Goal: Task Accomplishment & Management: Use online tool/utility

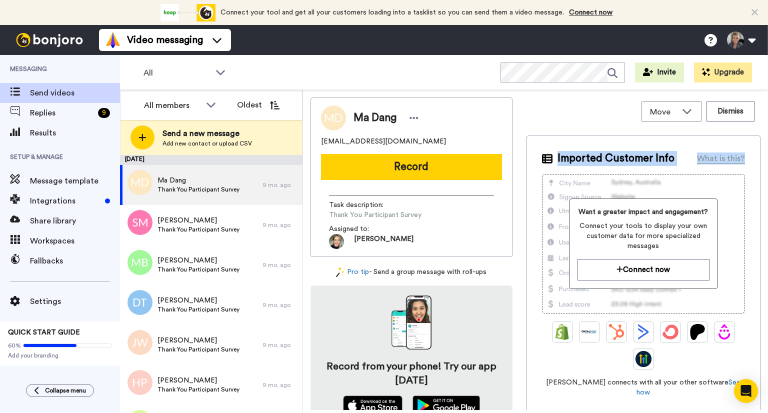
click at [761, 131] on div "Move WORKSPACES View all Default Task List + Add a new workspace Dismiss Ma Dan…" at bounding box center [535, 251] width 465 height 323
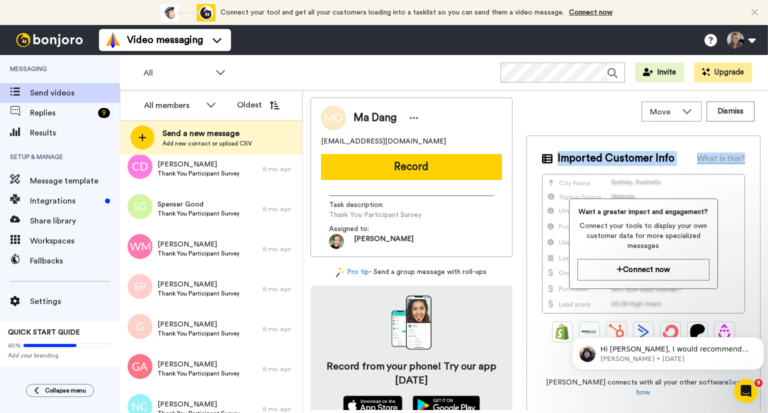
scroll to position [792, 0]
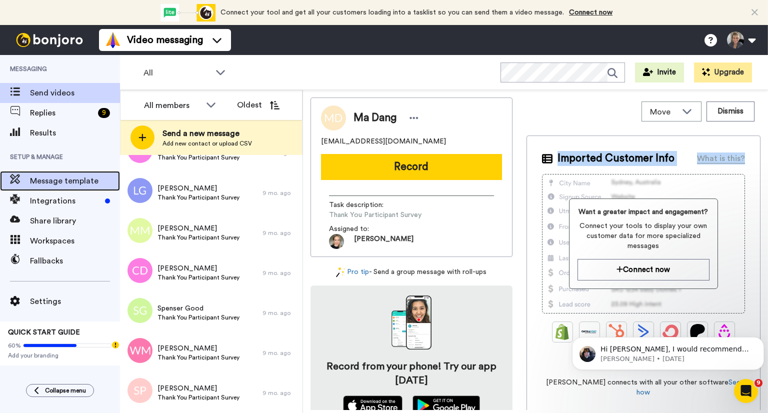
click at [49, 181] on span "Message template" at bounding box center [75, 181] width 90 height 12
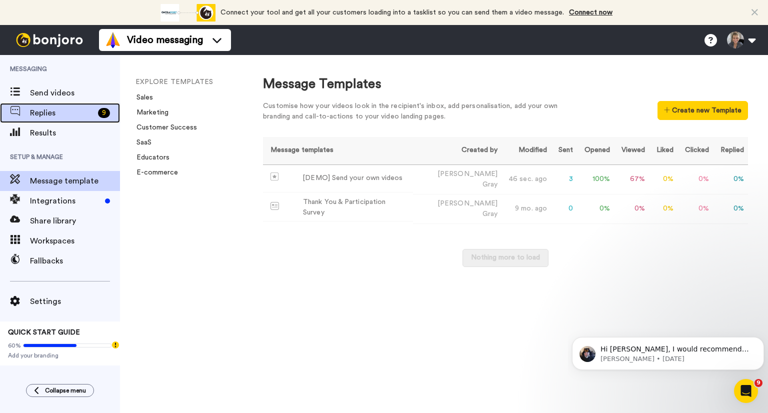
click at [43, 113] on span "Replies" at bounding box center [62, 113] width 64 height 12
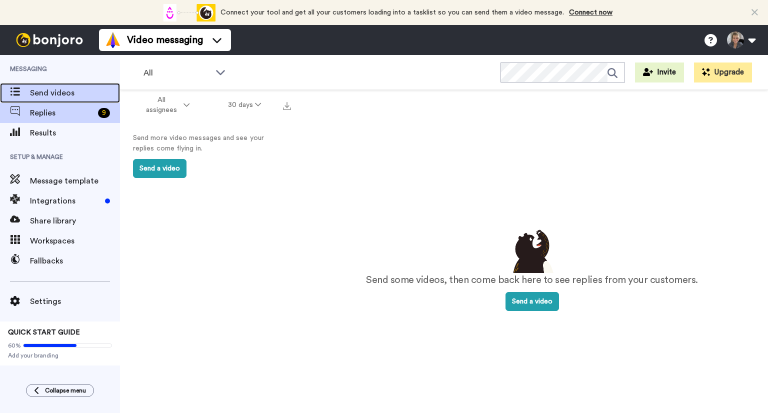
click at [45, 92] on span "Send videos" at bounding box center [75, 93] width 90 height 12
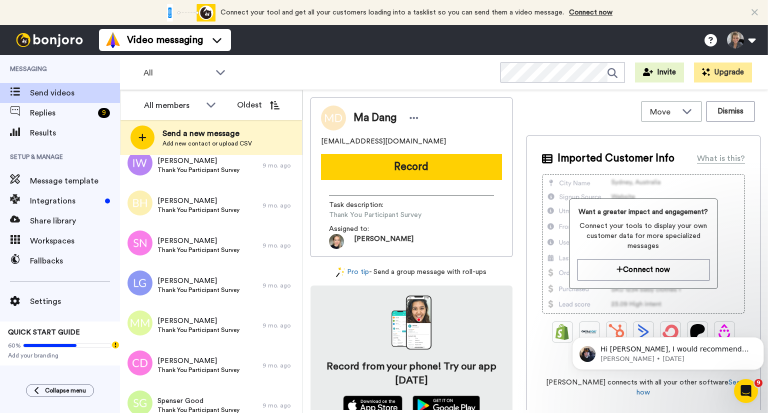
scroll to position [752, 0]
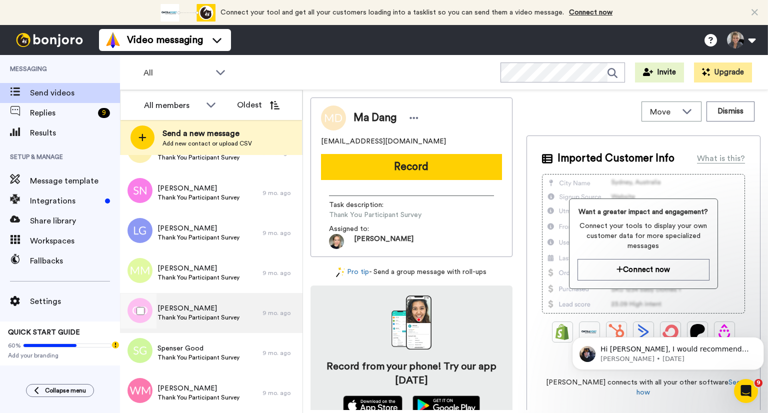
click at [213, 321] on span "Thank You Participant Survey" at bounding box center [199, 318] width 82 height 8
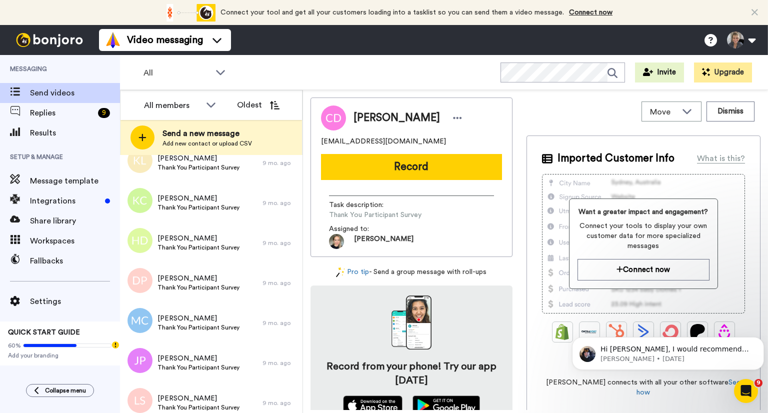
scroll to position [2753, 0]
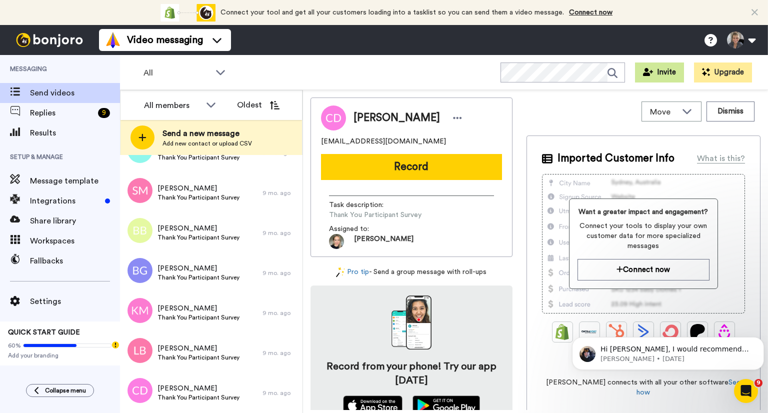
click at [663, 76] on button "Invite" at bounding box center [659, 73] width 49 height 20
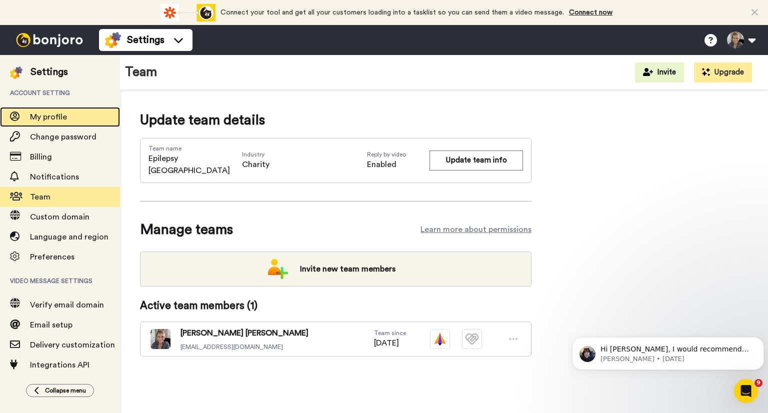
click at [47, 119] on span "My profile" at bounding box center [48, 117] width 37 height 8
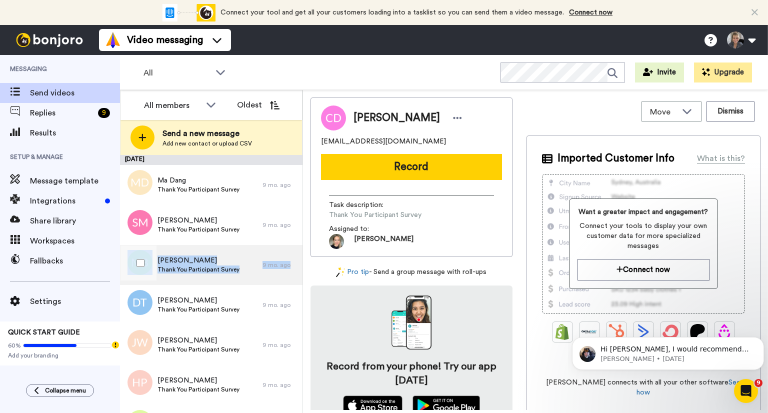
drag, startPoint x: 293, startPoint y: 216, endPoint x: 281, endPoint y: 271, distance: 56.2
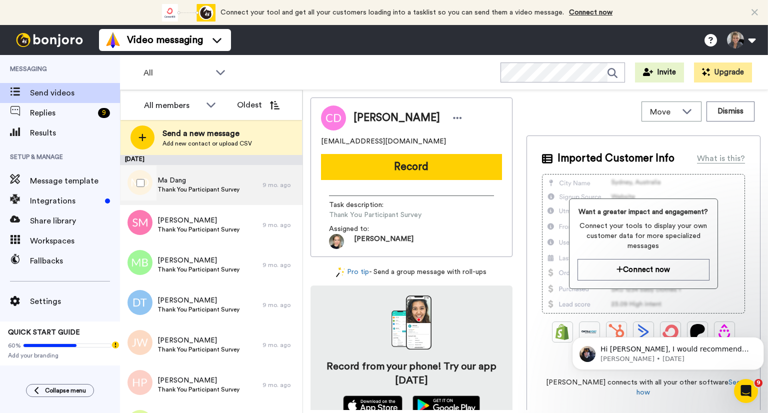
click at [188, 179] on span "Ma Dang" at bounding box center [199, 181] width 82 height 10
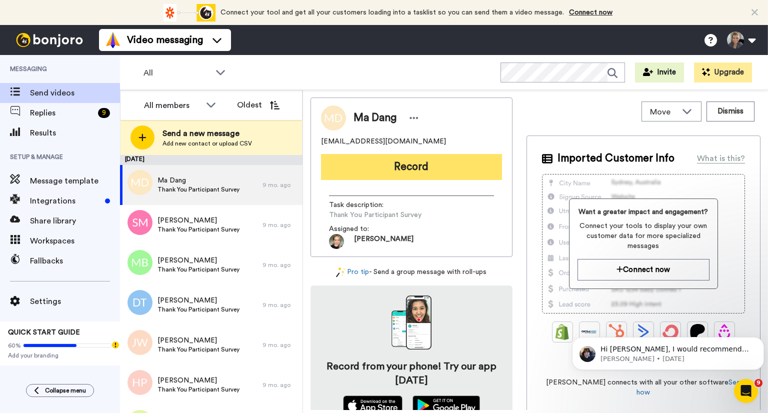
click at [426, 172] on button "Record" at bounding box center [411, 167] width 181 height 26
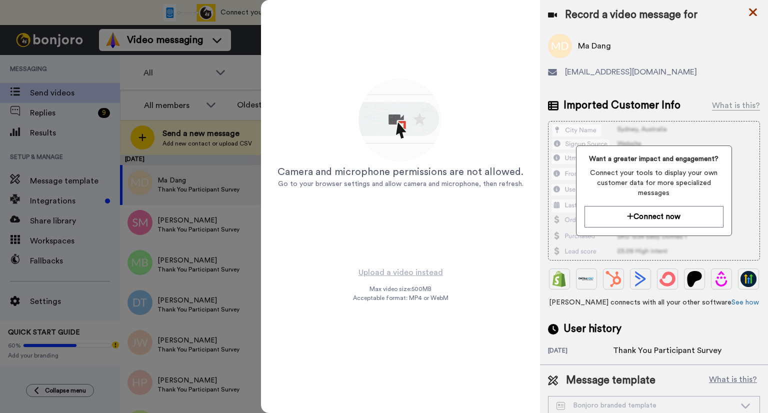
click at [752, 15] on icon at bounding box center [753, 12] width 10 height 13
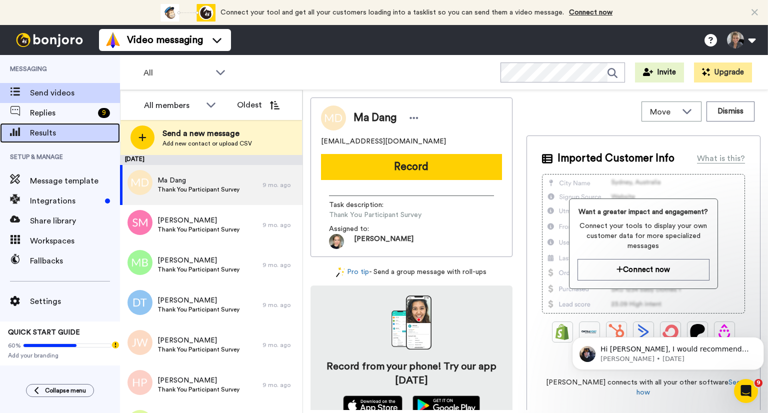
click at [41, 135] on span "Results" at bounding box center [75, 133] width 90 height 12
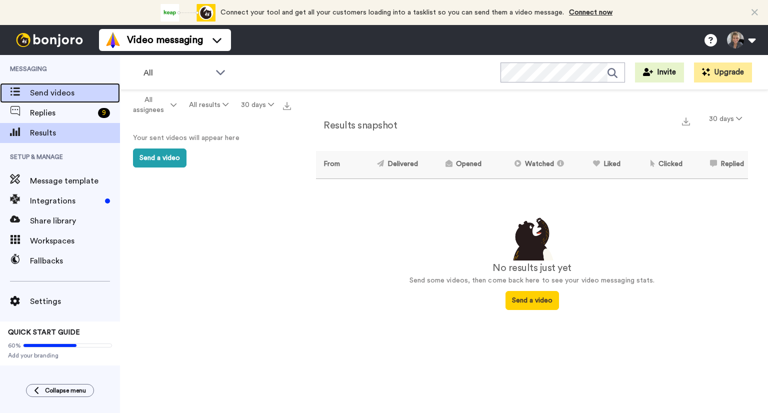
click at [56, 98] on span "Send videos" at bounding box center [75, 93] width 90 height 12
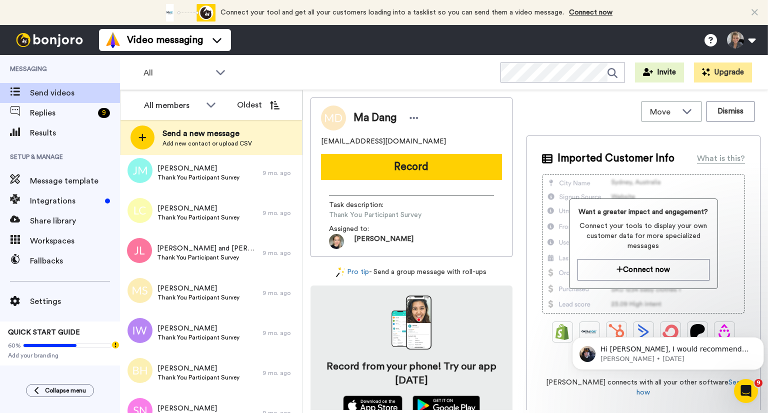
scroll to position [752, 0]
